Goal: Book appointment/travel/reservation

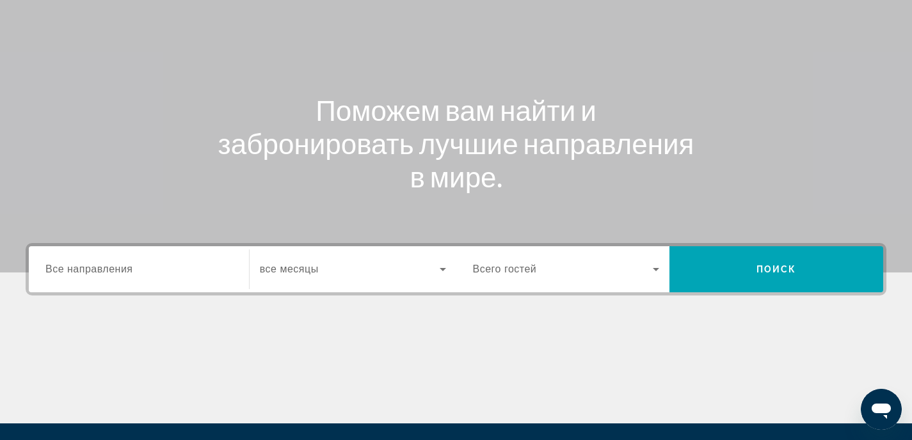
scroll to position [223, 0]
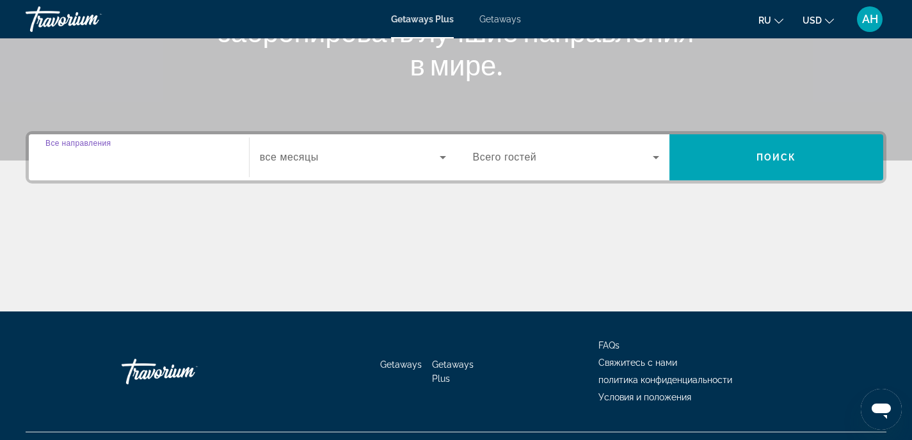
click at [191, 163] on input "Destination Все направления" at bounding box center [138, 157] width 187 height 15
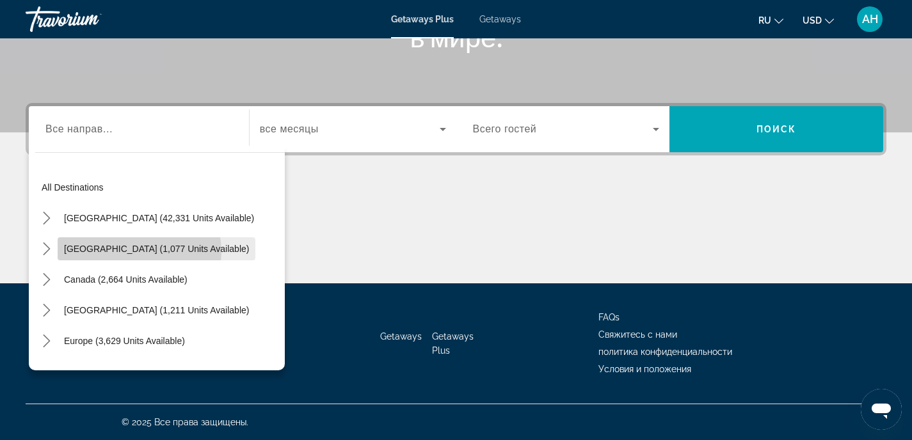
click at [139, 251] on span "[GEOGRAPHIC_DATA] (1,077 units available)" at bounding box center [156, 249] width 185 height 10
type input "**********"
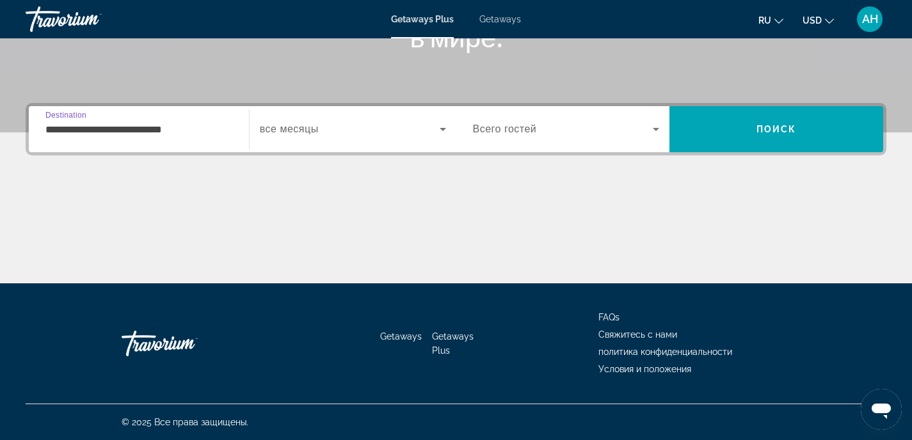
click at [315, 133] on span "все месяцы" at bounding box center [289, 128] width 59 height 11
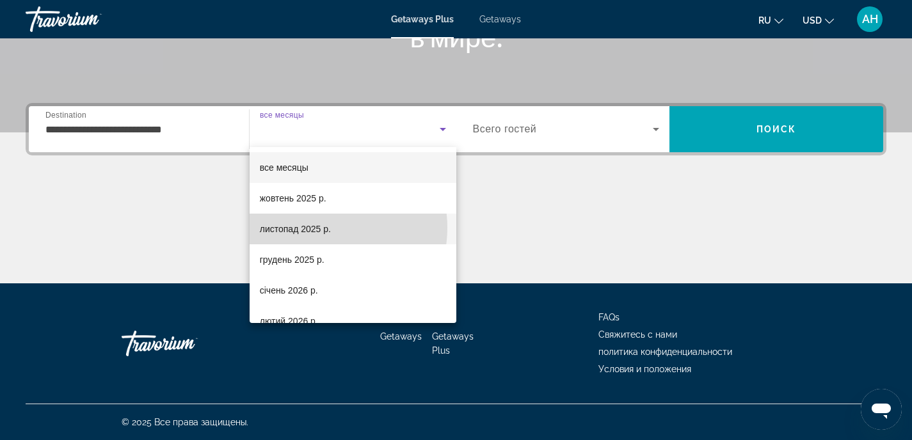
click at [318, 228] on span "листопад 2025 р." at bounding box center [295, 228] width 71 height 15
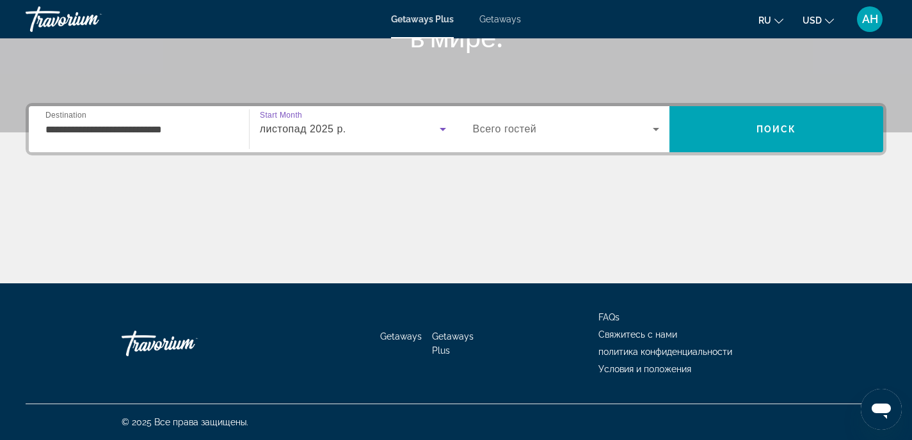
click at [498, 133] on span "Всего гостей" at bounding box center [505, 128] width 64 height 11
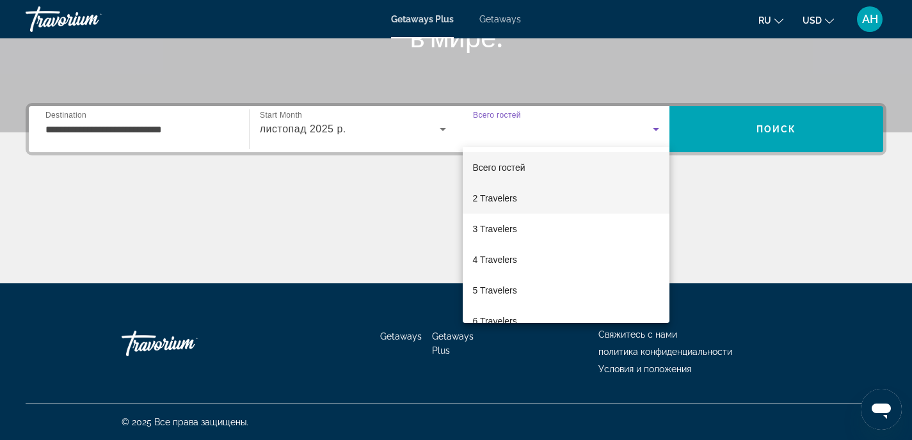
click at [506, 196] on span "2 Travelers" at bounding box center [495, 198] width 44 height 15
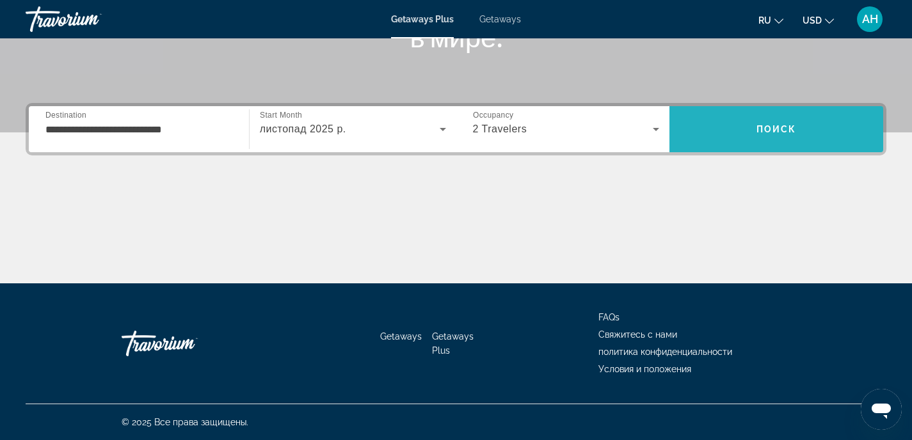
click at [715, 139] on span "Search" at bounding box center [776, 129] width 214 height 31
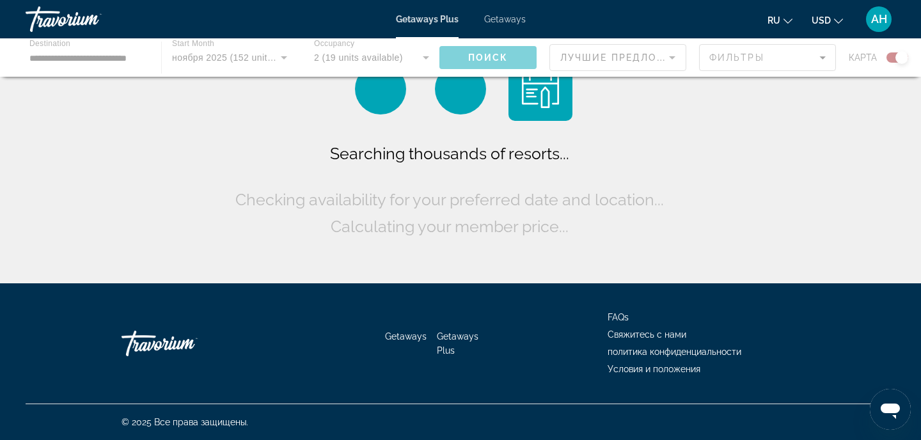
click at [825, 20] on span "USD" at bounding box center [821, 20] width 19 height 10
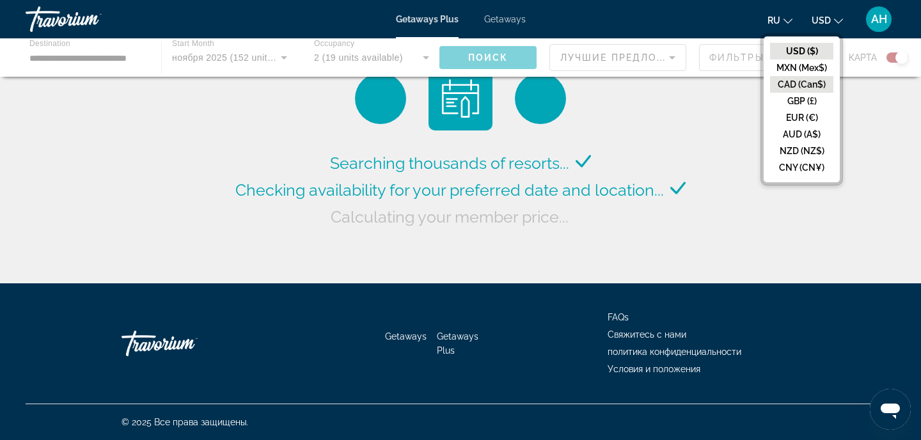
click at [815, 83] on button "CAD (Can$)" at bounding box center [801, 84] width 63 height 17
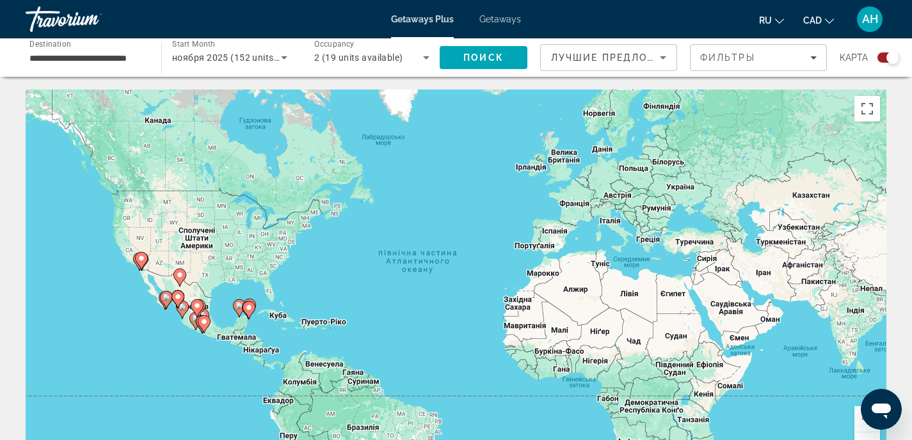
click at [819, 23] on span "CAD" at bounding box center [812, 20] width 19 height 10
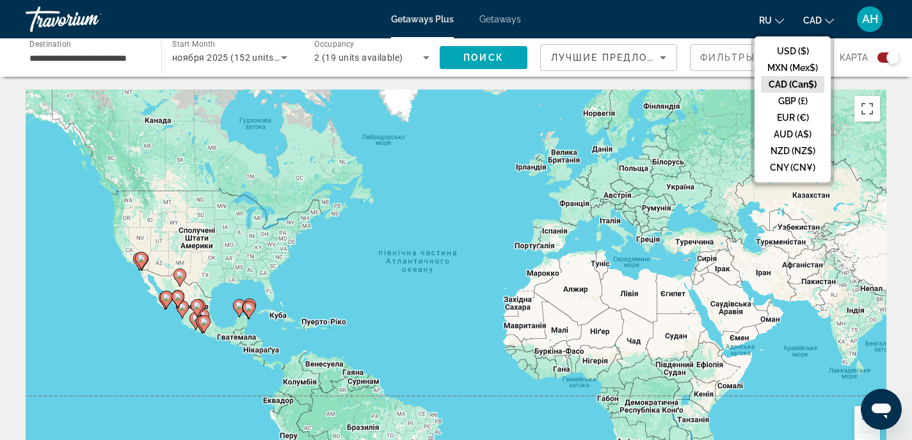
click at [798, 84] on button "CAD (Can$)" at bounding box center [792, 84] width 63 height 17
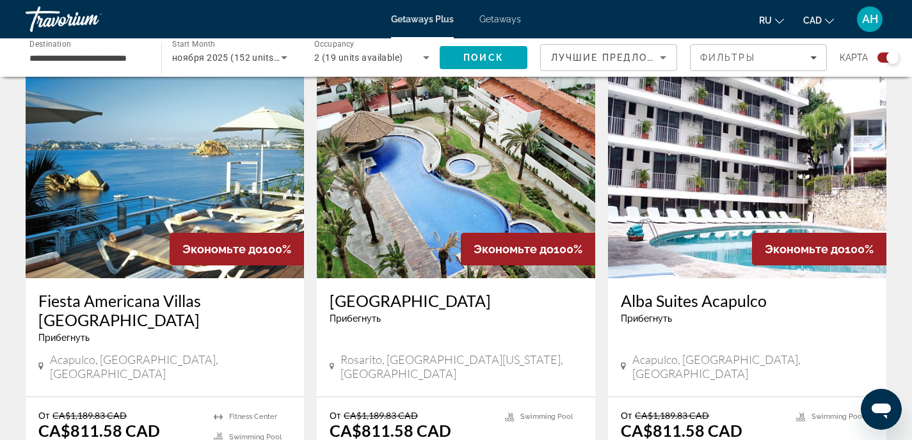
scroll to position [1303, 0]
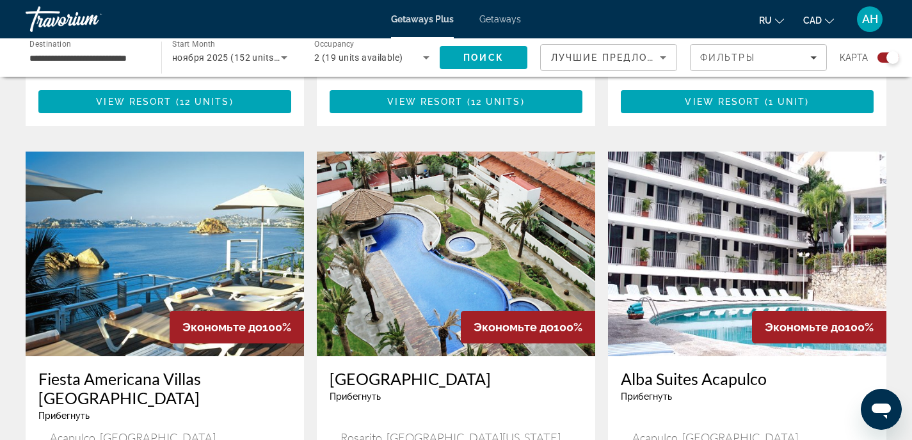
click at [187, 210] on img "Main content" at bounding box center [165, 254] width 278 height 205
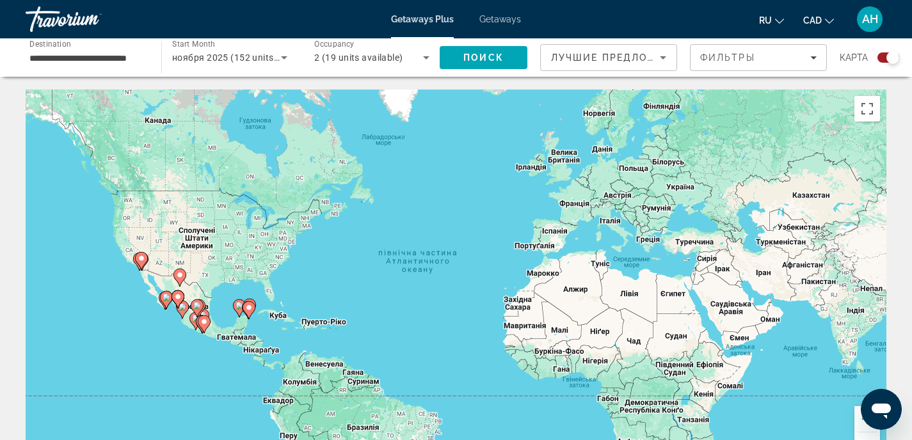
click at [600, 61] on span "Лучшие предложения" at bounding box center [619, 57] width 136 height 10
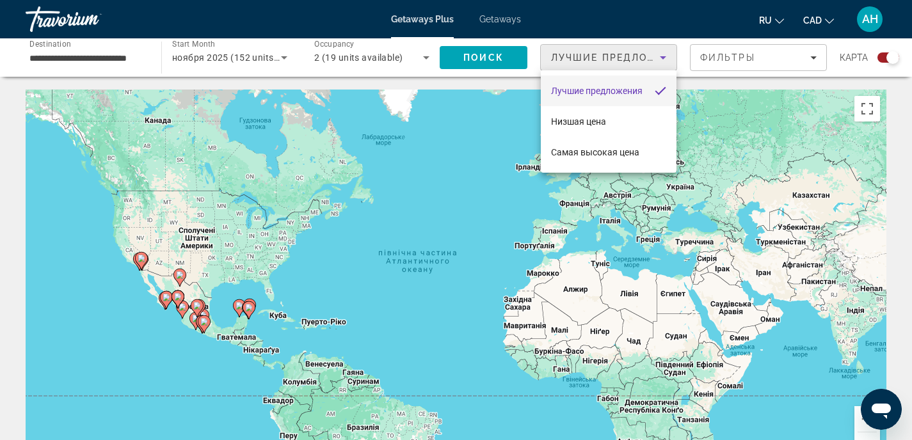
click at [600, 61] on div at bounding box center [456, 220] width 912 height 440
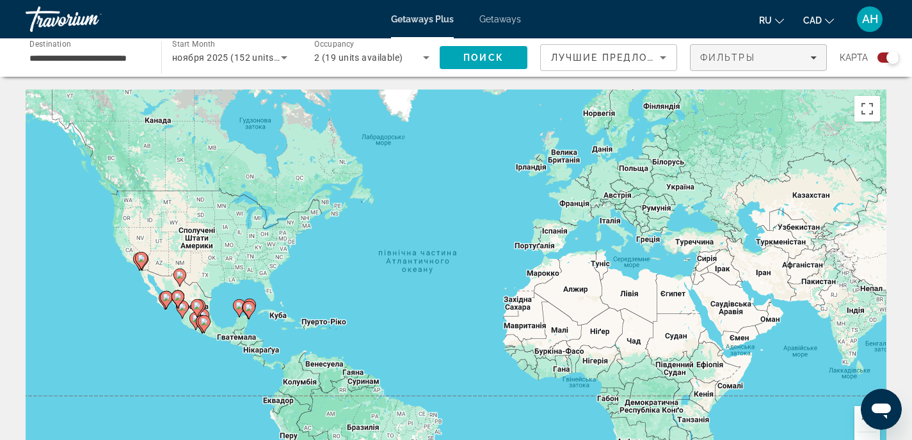
click at [716, 57] on span "Фильтры" at bounding box center [727, 57] width 55 height 10
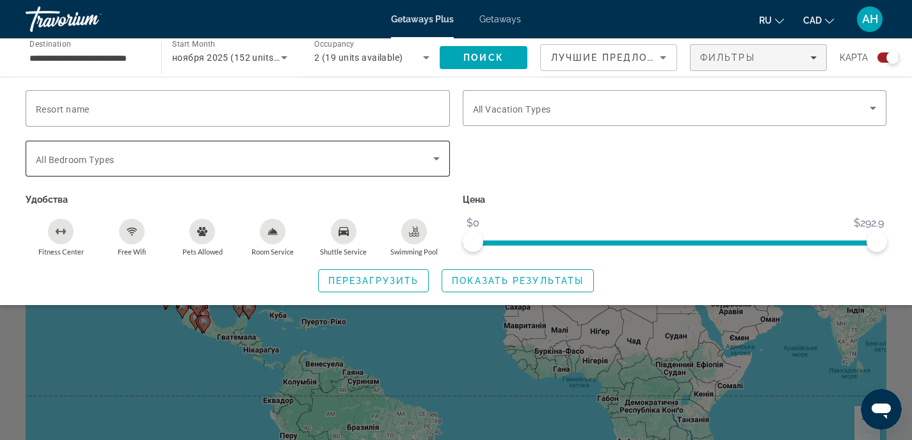
scroll to position [3, 0]
click at [230, 372] on div "Search widget" at bounding box center [456, 316] width 912 height 248
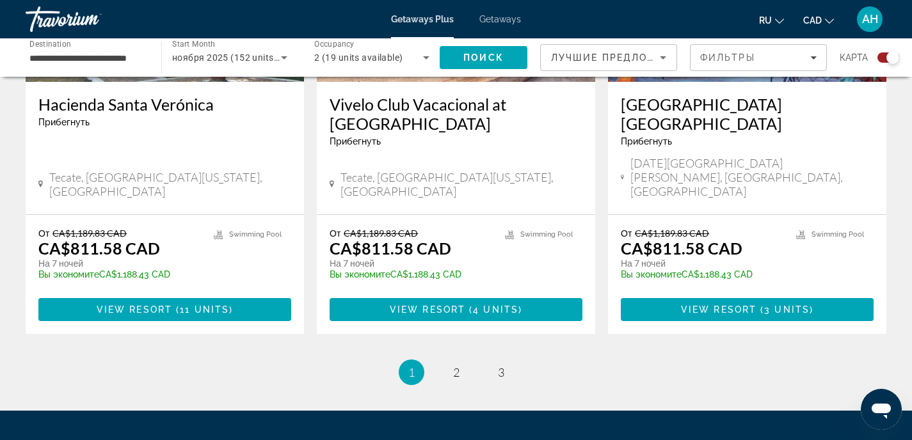
scroll to position [1543, 0]
